Goal: Information Seeking & Learning: Learn about a topic

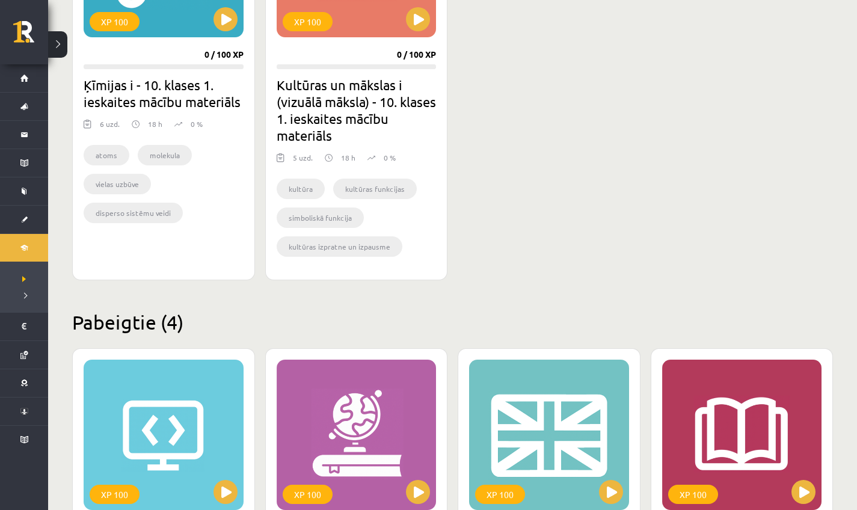
scroll to position [449, 0]
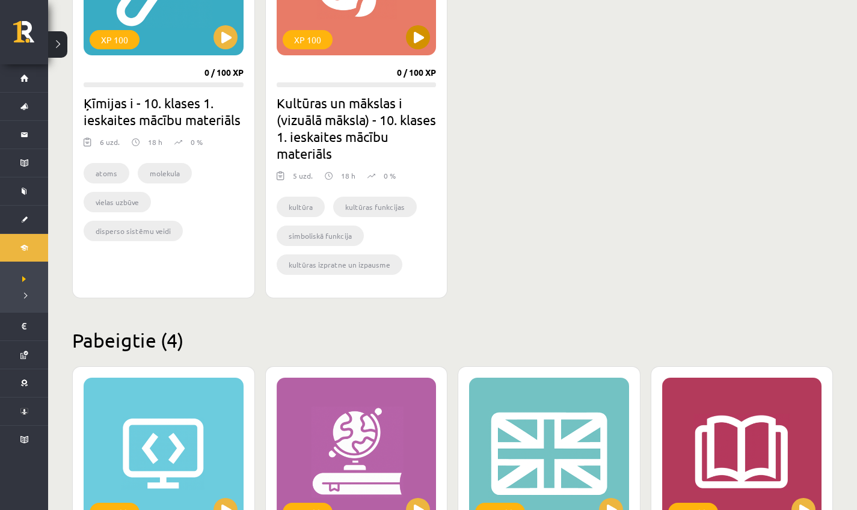
click at [420, 40] on button at bounding box center [418, 37] width 24 height 24
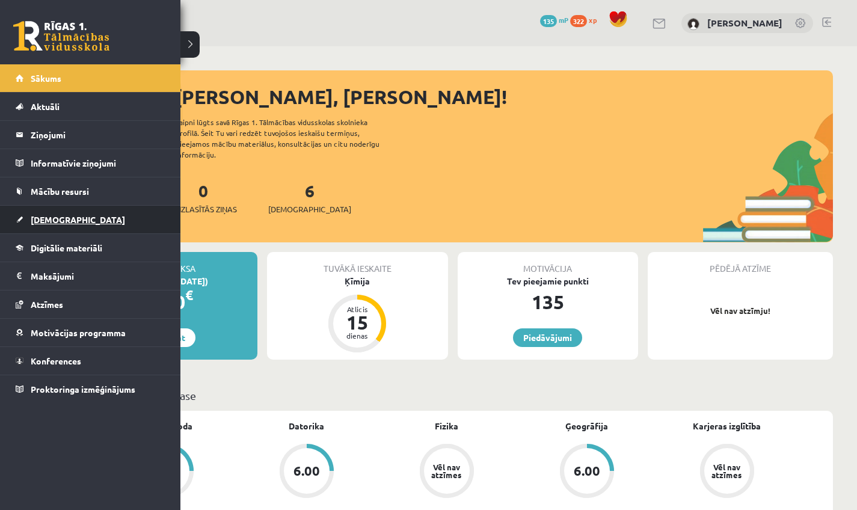
click at [67, 222] on link "[DEMOGRAPHIC_DATA]" at bounding box center [91, 220] width 150 height 28
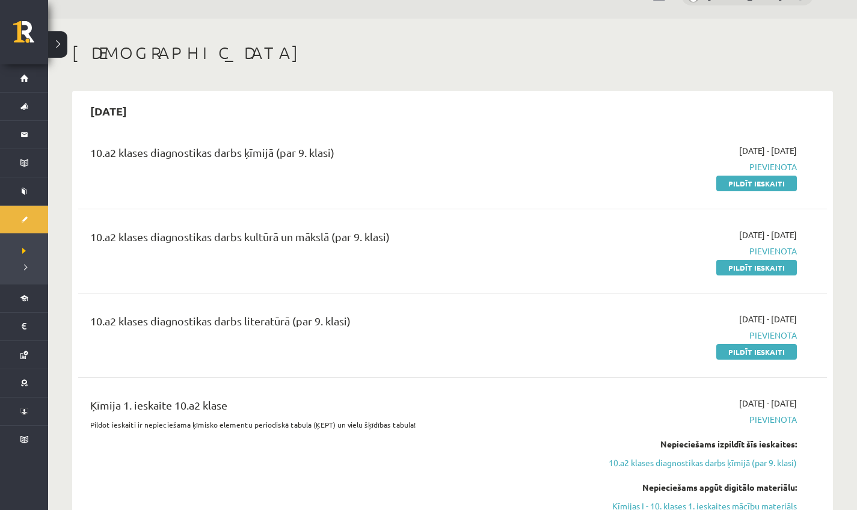
scroll to position [31, 0]
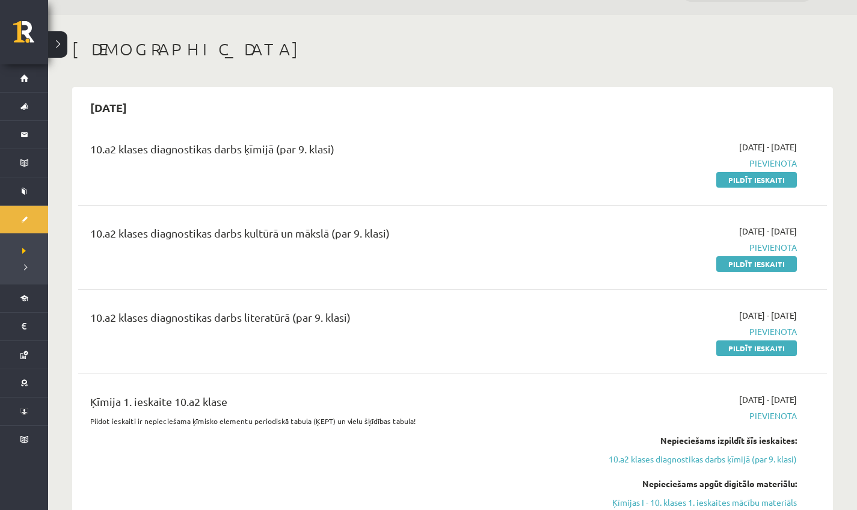
click at [444, 379] on div "10.a2 klases diagnostikas darbs ķīmijā (par 9. klasi) [DATE] - [DATE] [GEOGRAPH…" at bounding box center [452, 503] width 749 height 749
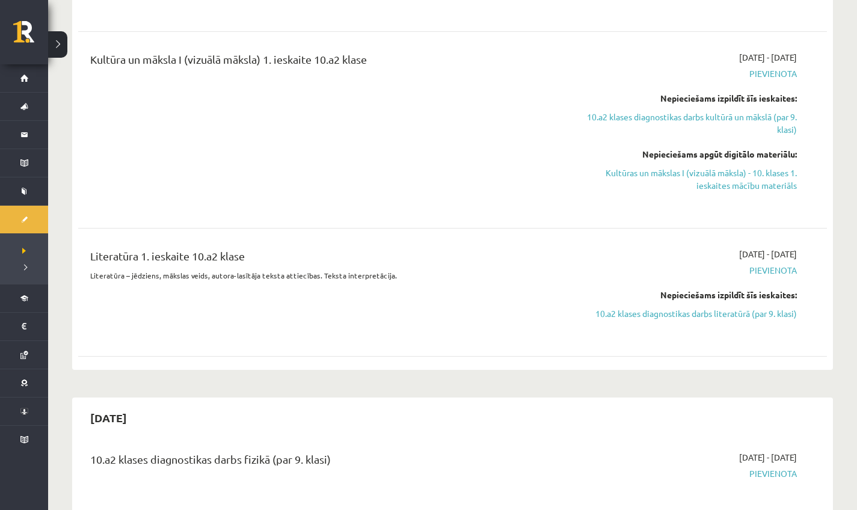
scroll to position [0, 0]
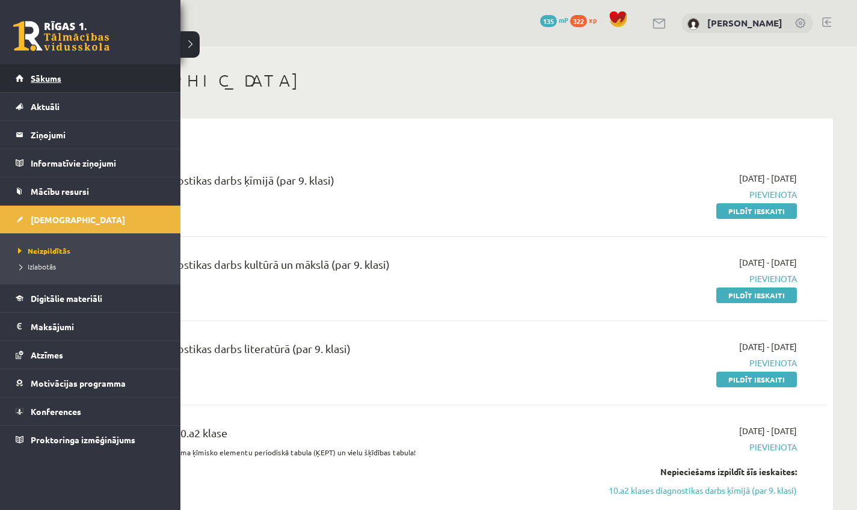
click at [47, 74] on span "Sākums" at bounding box center [46, 78] width 31 height 11
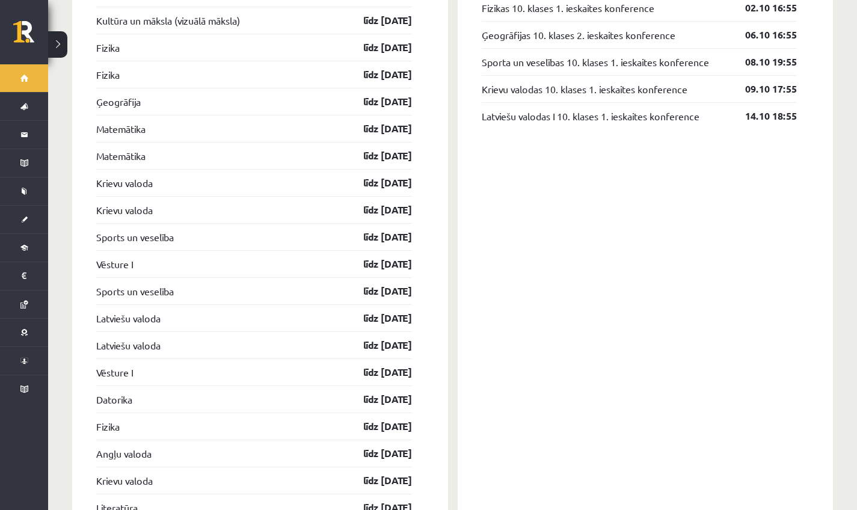
scroll to position [566, 0]
